Goal: Task Accomplishment & Management: Manage account settings

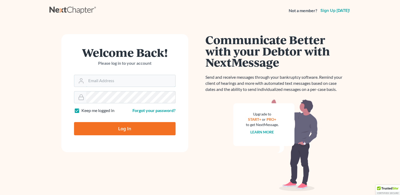
type input "lawofficeofthomasfrench@gmail.com"
click at [117, 129] on input "Log In" at bounding box center [125, 128] width 102 height 13
type input "Thinking..."
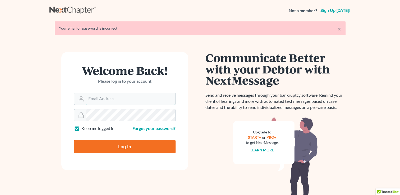
type input "[EMAIL_ADDRESS][DOMAIN_NAME]"
click at [157, 129] on link "Forgot your password?" at bounding box center [153, 128] width 43 height 5
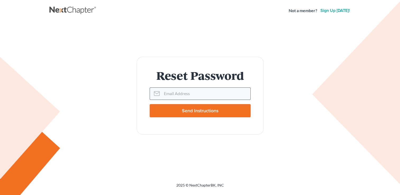
click at [170, 93] on input "Email Address" at bounding box center [206, 94] width 89 height 12
type input "l"
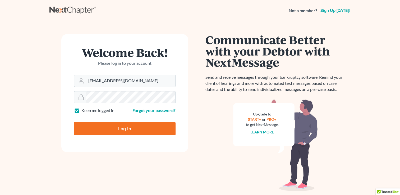
click at [108, 131] on input "Log In" at bounding box center [125, 128] width 102 height 13
type input "Thinking..."
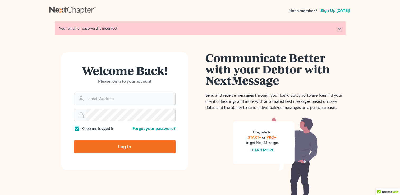
type input "[EMAIL_ADDRESS][DOMAIN_NAME]"
click at [149, 126] on link "Forgot your password?" at bounding box center [153, 128] width 43 height 5
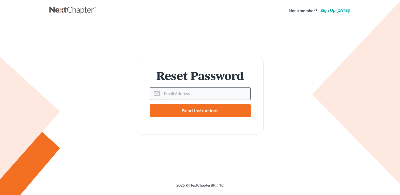
click at [171, 92] on input "Email Address" at bounding box center [206, 94] width 89 height 12
click at [204, 94] on input "la" at bounding box center [206, 94] width 89 height 12
click at [207, 95] on input "la" at bounding box center [206, 94] width 89 height 12
click at [215, 96] on input "la" at bounding box center [206, 94] width 89 height 12
click at [217, 94] on input "lawofficeofthomasfrenchecf@gmail.com" at bounding box center [206, 94] width 89 height 12
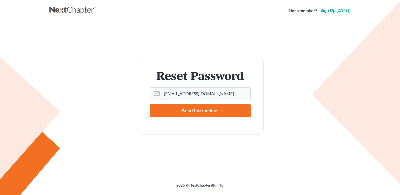
type input "[EMAIL_ADDRESS][DOMAIN_NAME]"
click at [174, 111] on input "Send Instructions" at bounding box center [200, 110] width 101 height 13
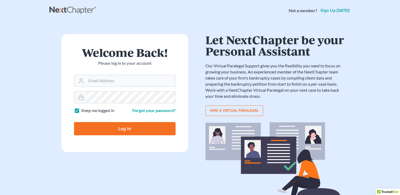
type input "[EMAIL_ADDRESS][DOMAIN_NAME]"
click at [155, 111] on link "Forgot your password?" at bounding box center [153, 110] width 43 height 5
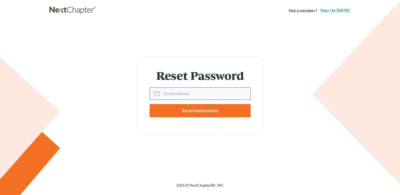
click at [170, 95] on input "Email Address" at bounding box center [206, 94] width 89 height 12
type input "[EMAIL_ADDRESS][DOMAIN_NAME]"
click at [232, 111] on input "Send Instructions" at bounding box center [200, 110] width 101 height 13
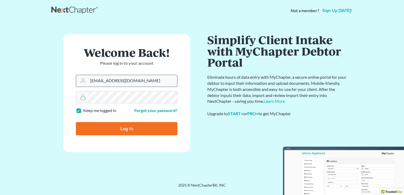
click at [132, 82] on input "lawofficeofthomasfrench@gmail.com" at bounding box center [132, 81] width 89 height 12
type input "lawofficeofthomasfrenchecf@gmail.com"
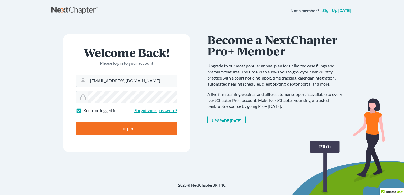
click at [153, 111] on link "Forgot your password?" at bounding box center [155, 110] width 43 height 5
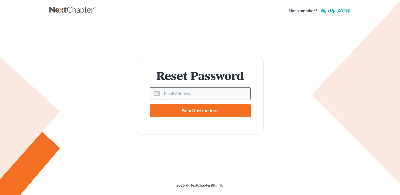
click at [167, 91] on input "Email Address" at bounding box center [206, 94] width 89 height 12
type input "lawofficeofthomasfrenchecf@gmail.com"
click at [168, 116] on input "Send Instructions" at bounding box center [200, 110] width 101 height 13
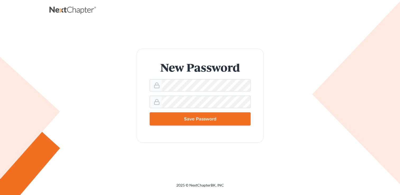
click at [189, 122] on input "Save Password" at bounding box center [200, 118] width 101 height 13
type input "Thinking..."
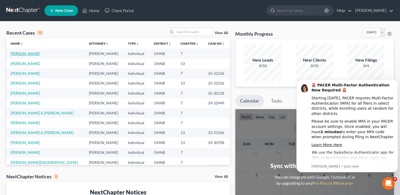
click at [24, 52] on link "[PERSON_NAME]" at bounding box center [25, 53] width 29 height 4
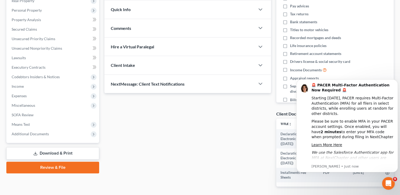
scroll to position [107, 0]
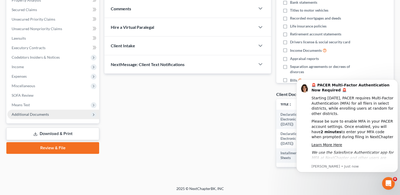
click at [29, 113] on span "Additional Documents" at bounding box center [30, 114] width 37 height 4
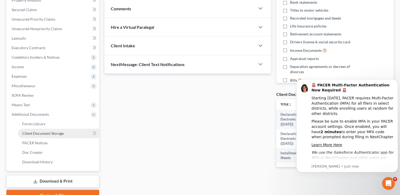
click at [34, 131] on span "Client Document Storage" at bounding box center [43, 133] width 42 height 4
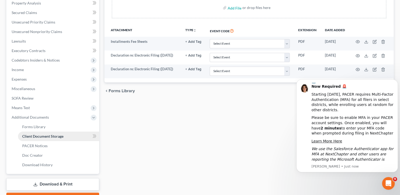
scroll to position [106, 0]
